Goal: Find specific page/section: Find specific page/section

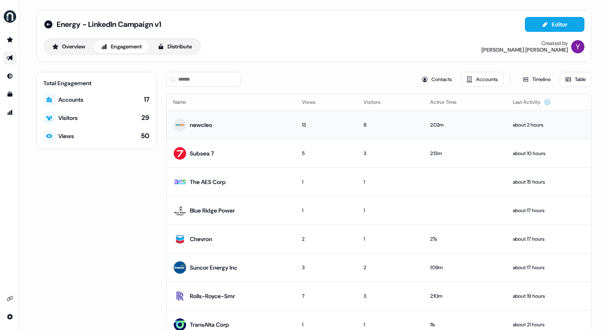
click at [202, 124] on div "newcleo" at bounding box center [201, 125] width 22 height 8
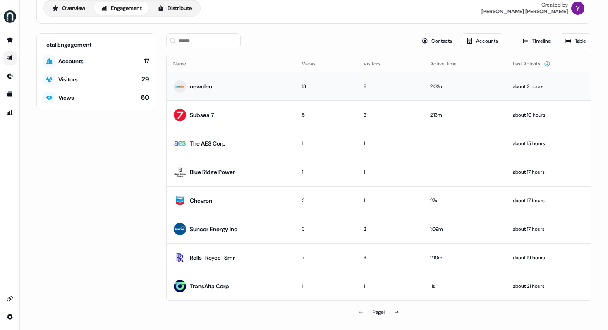
click at [261, 92] on td "newcleo" at bounding box center [231, 86] width 129 height 29
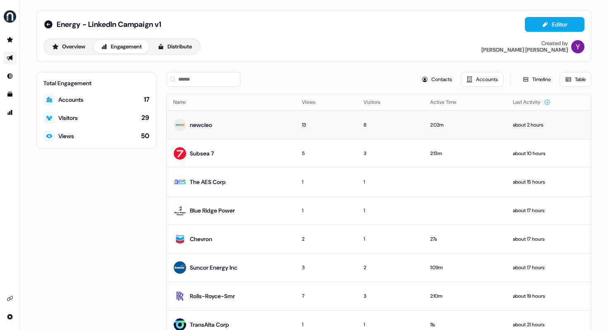
scroll to position [38, 0]
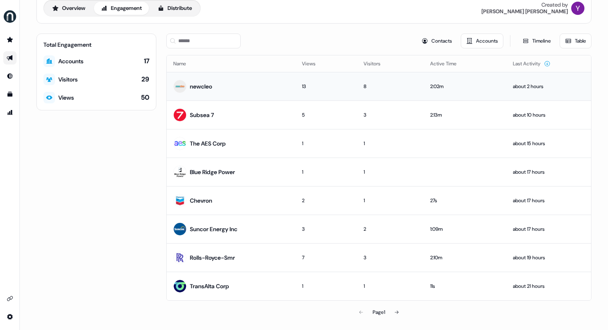
click at [528, 85] on div "about 2 hours" at bounding box center [549, 86] width 72 height 8
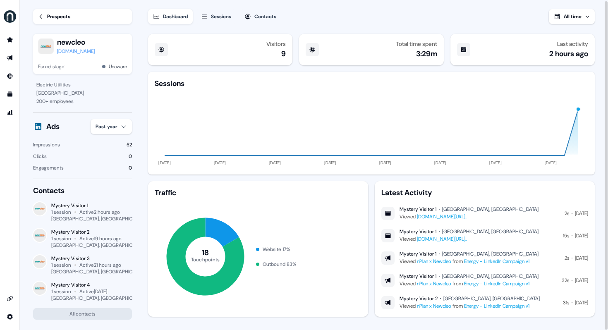
click at [216, 19] on div "Sessions" at bounding box center [221, 16] width 20 height 8
